Goal: Information Seeking & Learning: Find specific page/section

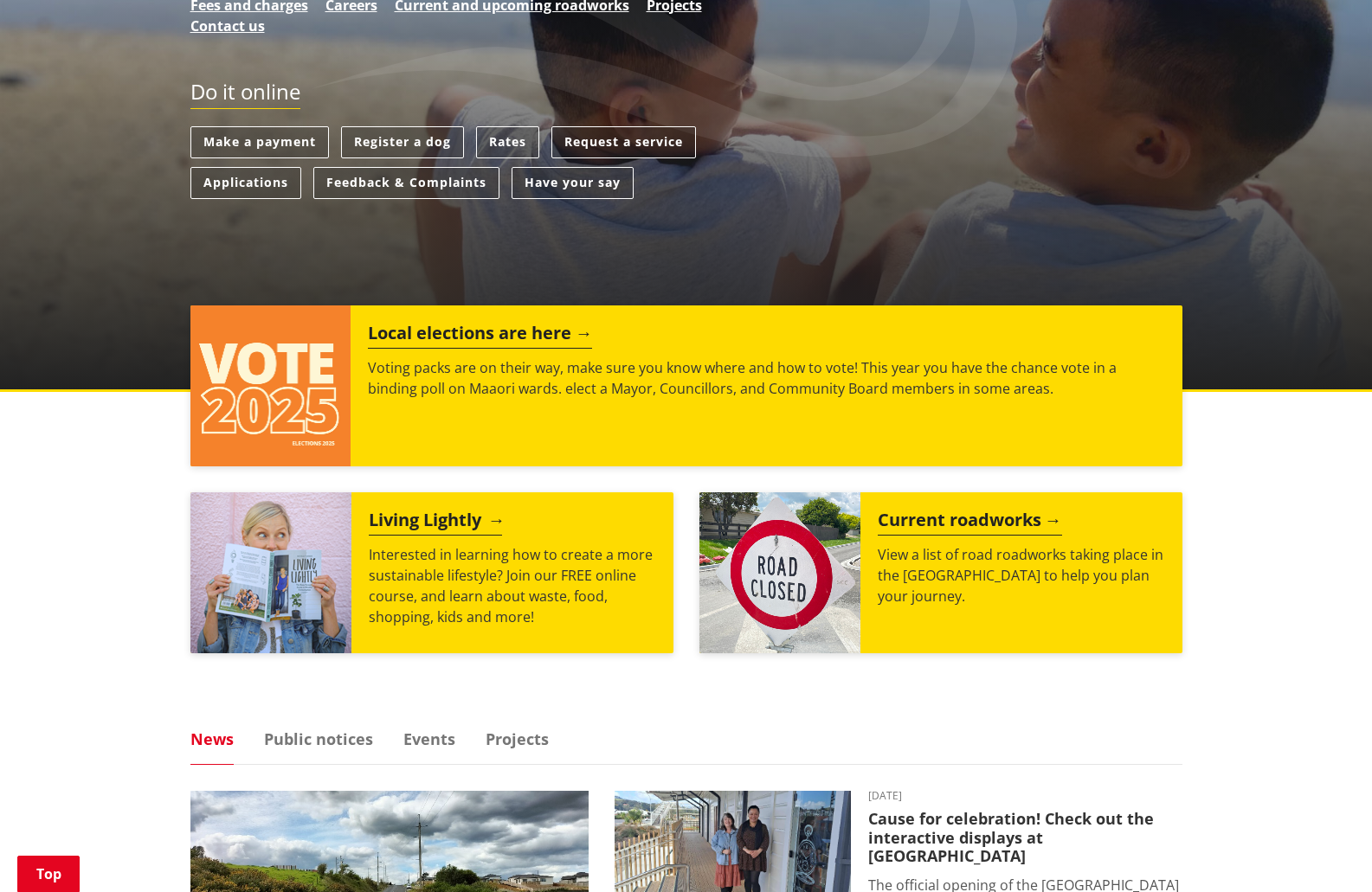
scroll to position [433, 0]
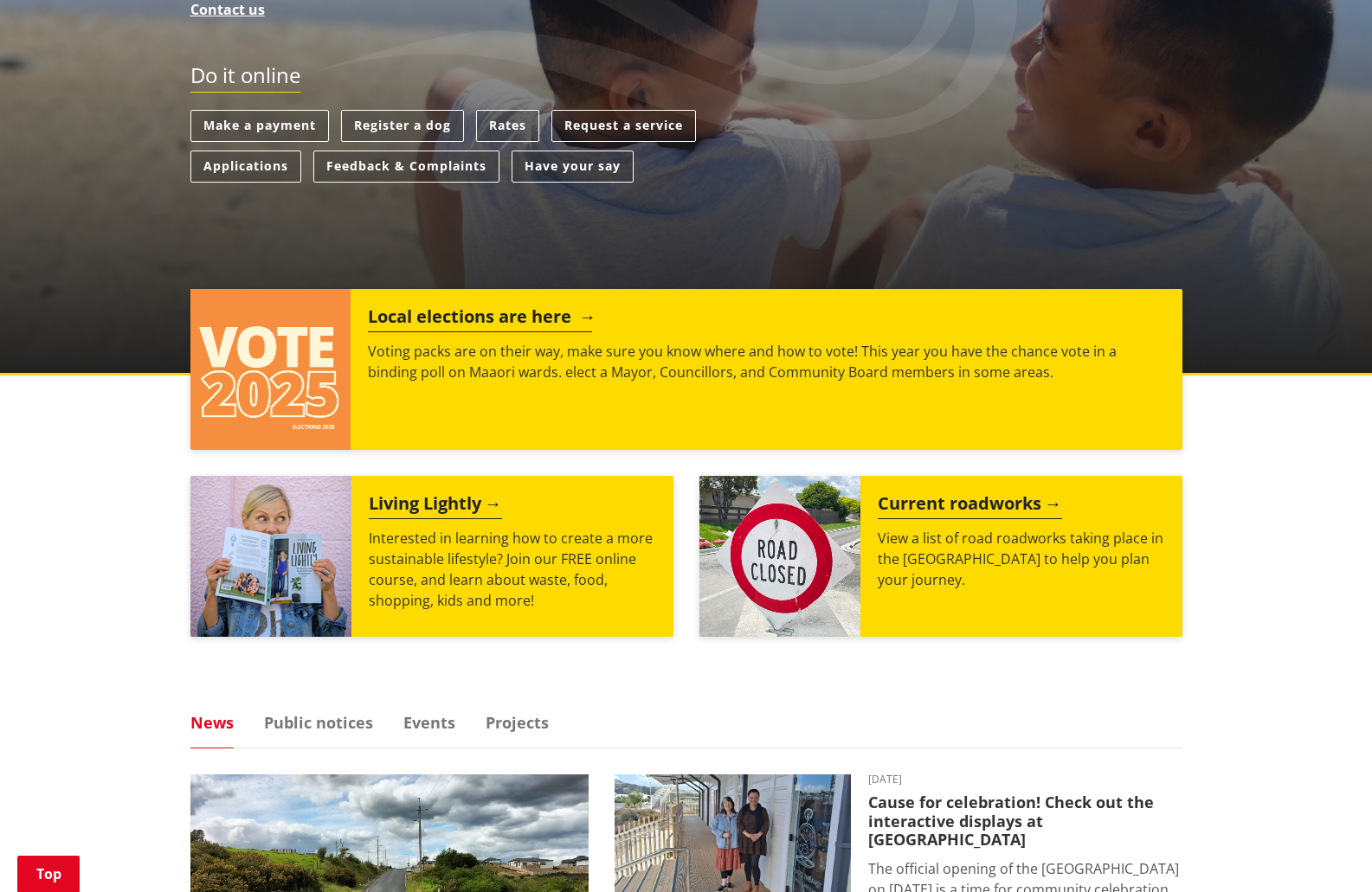
click at [469, 317] on h2 "Local elections are here" at bounding box center [479, 319] width 224 height 26
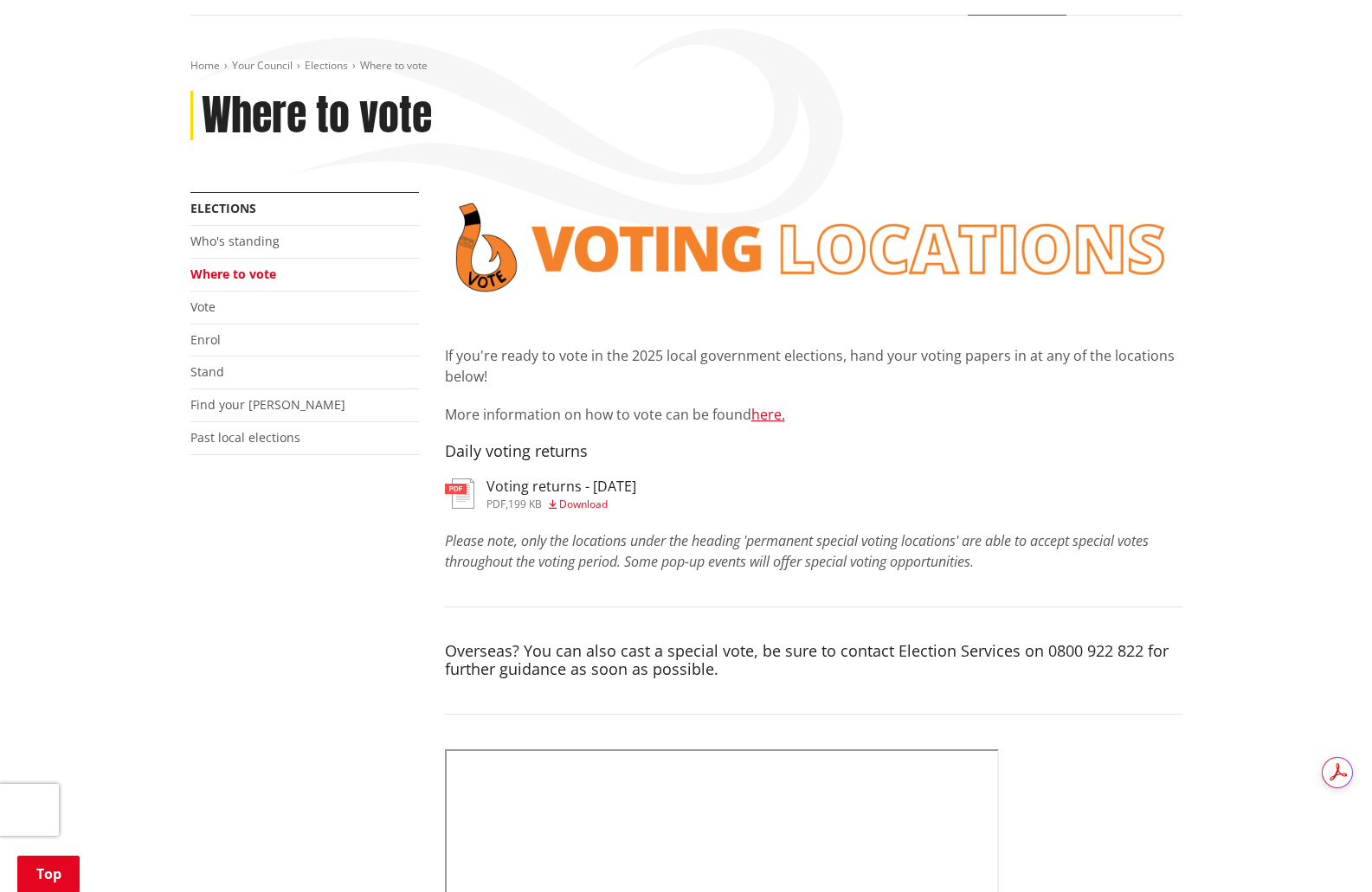
scroll to position [87, 0]
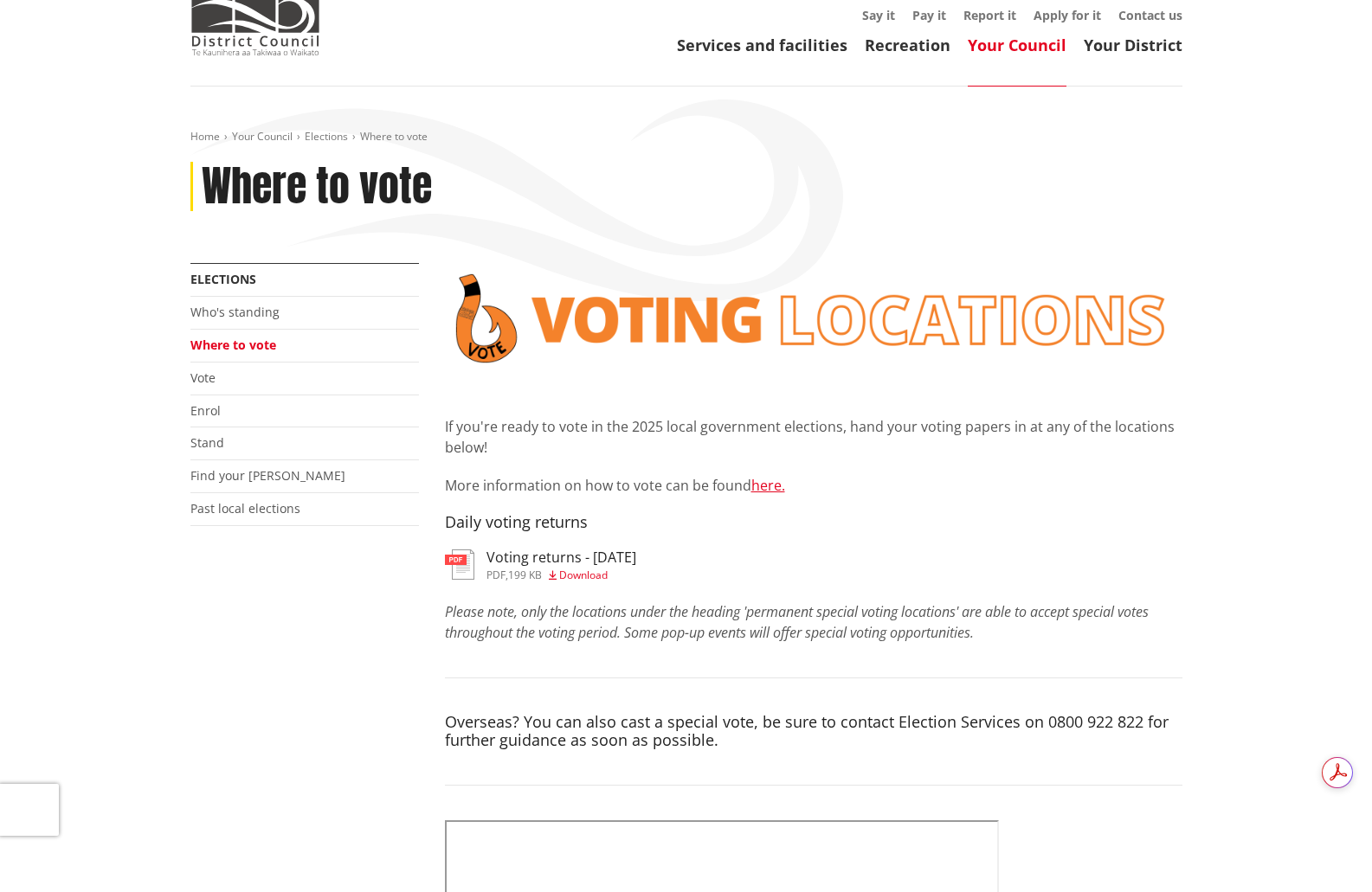
click at [543, 561] on h3 "Voting returns - [DATE]" at bounding box center [561, 557] width 150 height 17
